Goal: Information Seeking & Learning: Learn about a topic

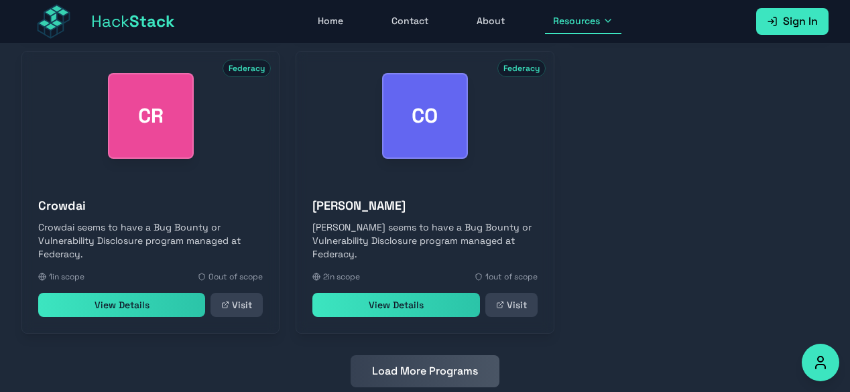
scroll to position [718, 0]
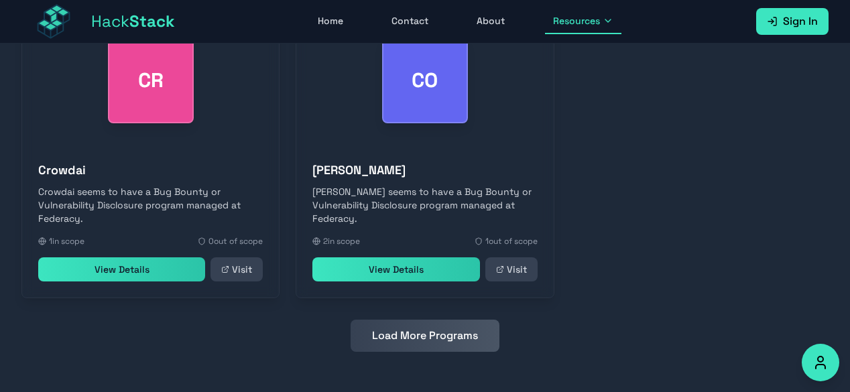
click at [470, 331] on button "Load More Programs" at bounding box center [424, 336] width 149 height 32
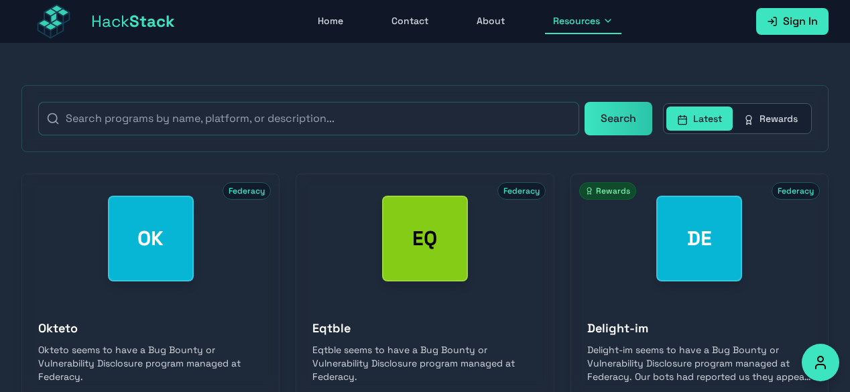
scroll to position [378, 0]
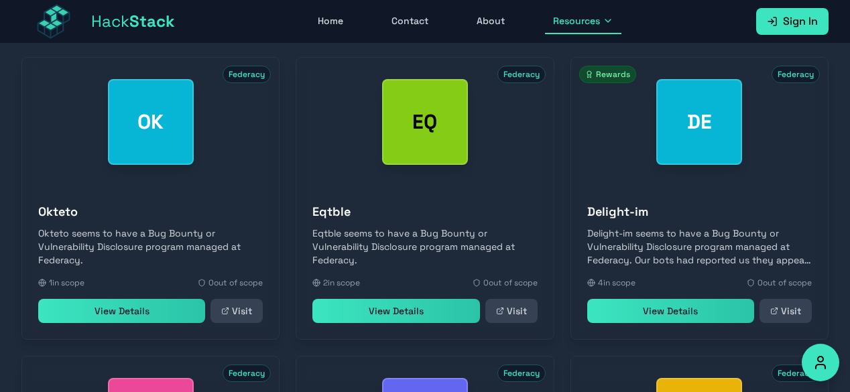
click at [150, 179] on div "OK Federacy" at bounding box center [150, 122] width 257 height 129
drag, startPoint x: 159, startPoint y: 157, endPoint x: 143, endPoint y: 310, distance: 153.6
drag, startPoint x: 395, startPoint y: 120, endPoint x: 356, endPoint y: 308, distance: 191.6
click at [356, 308] on link "View Details" at bounding box center [395, 311] width 167 height 24
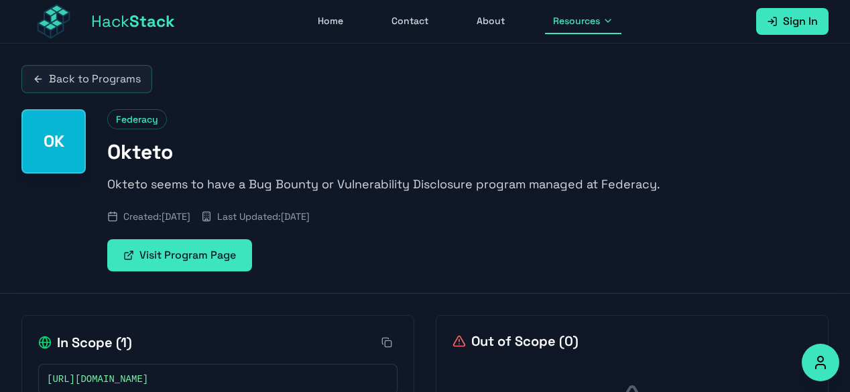
scroll to position [102, 0]
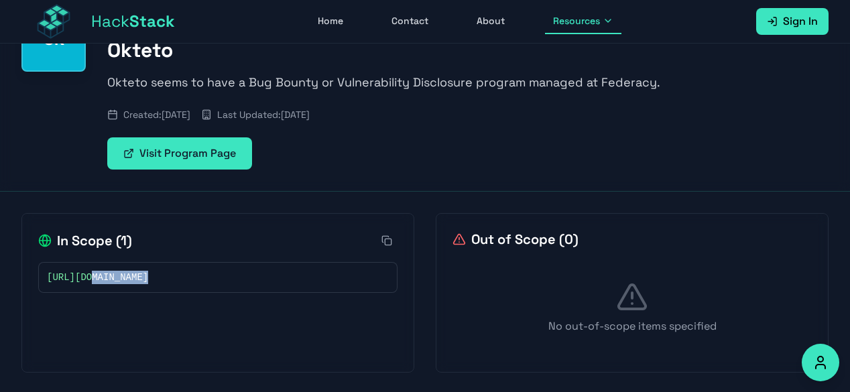
drag, startPoint x: 162, startPoint y: 278, endPoint x: 88, endPoint y: 273, distance: 74.6
click at [88, 273] on div "https://okteto.com" at bounding box center [218, 277] width 342 height 13
copy span "okteto.com"
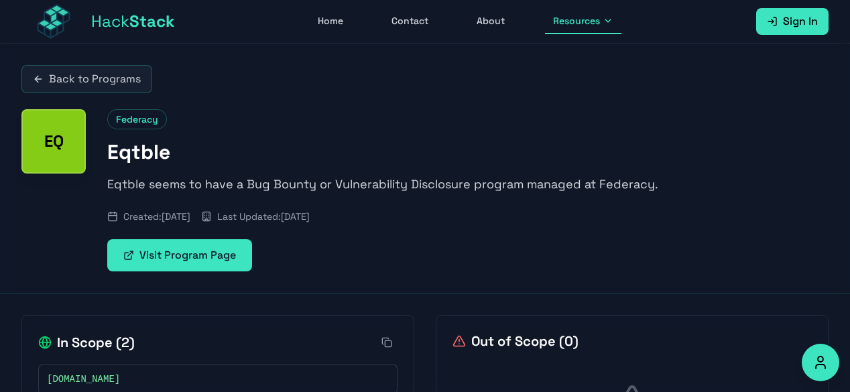
scroll to position [102, 0]
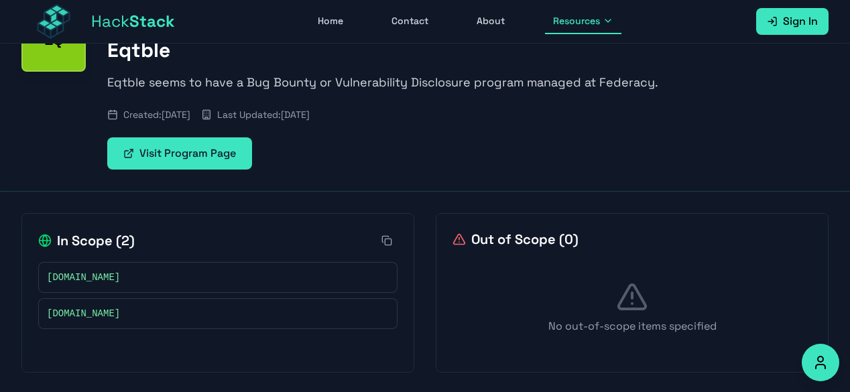
click at [382, 279] on rect at bounding box center [383, 278] width 5 height 5
